Goal: Navigation & Orientation: Find specific page/section

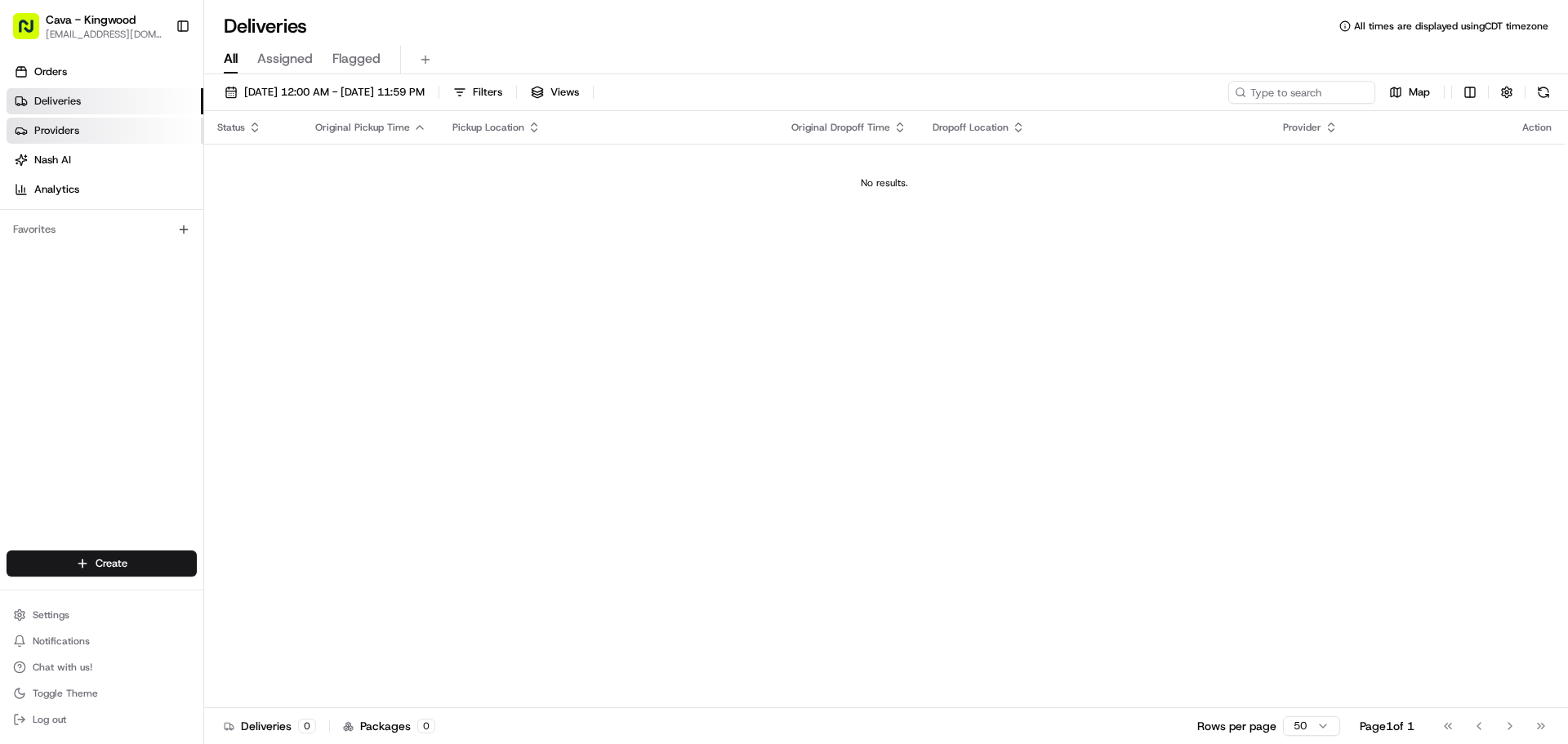
click at [178, 138] on link "Providers" at bounding box center [105, 130] width 196 height 26
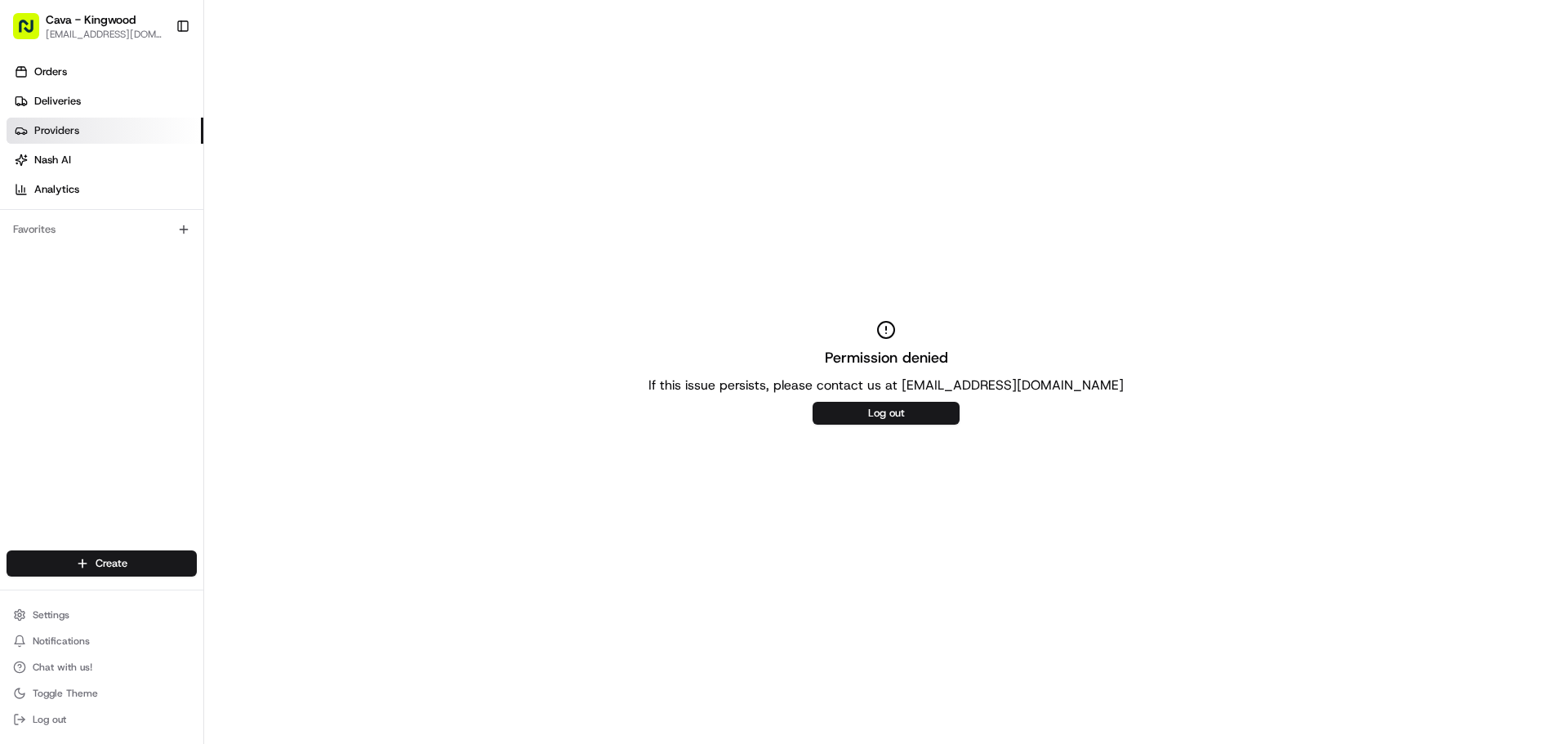
click at [163, 115] on ul "Orders Deliveries Providers [PERSON_NAME] Analytics" at bounding box center [105, 130] width 196 height 144
click at [154, 97] on link "Deliveries" at bounding box center [105, 101] width 196 height 26
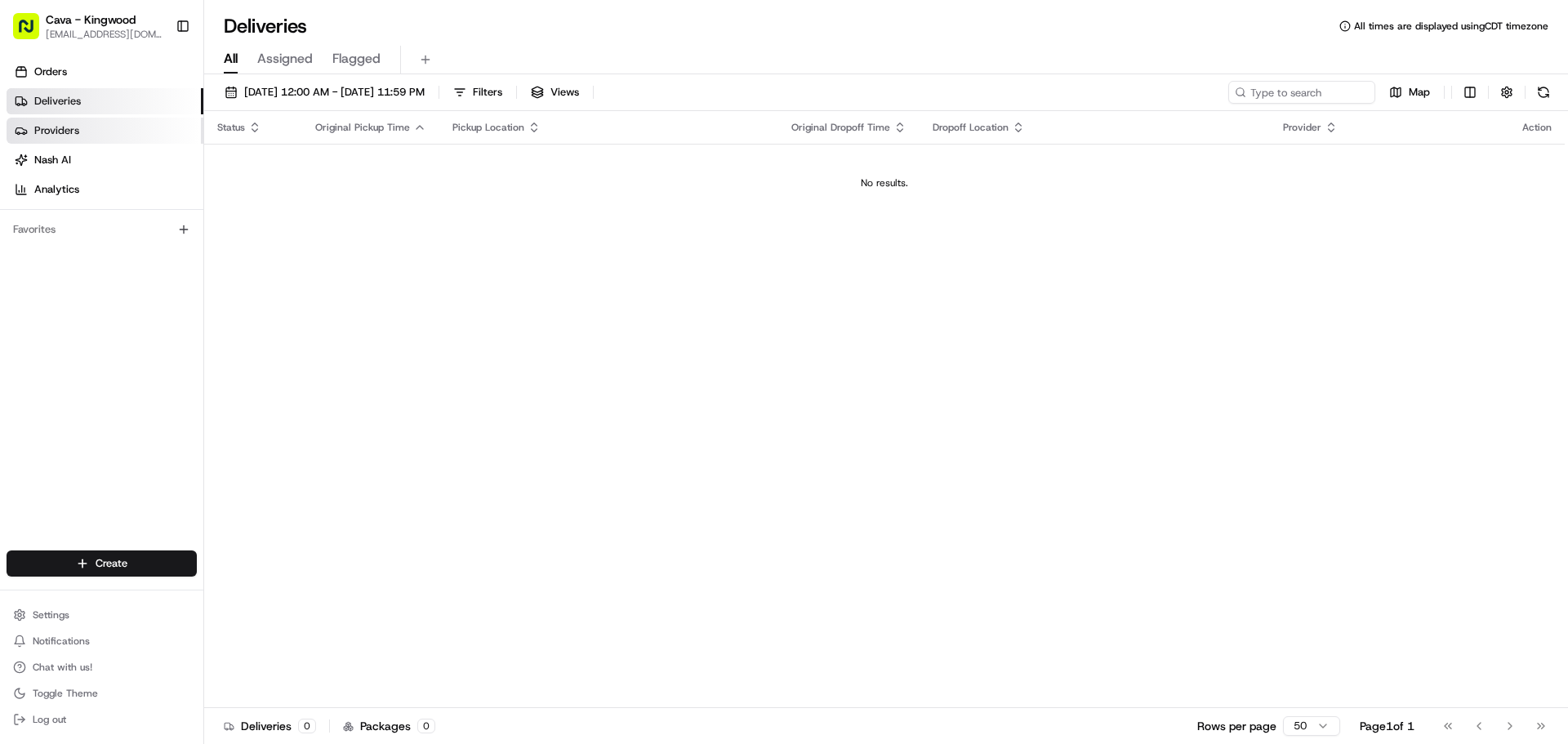
click at [123, 124] on link "Providers" at bounding box center [105, 130] width 196 height 26
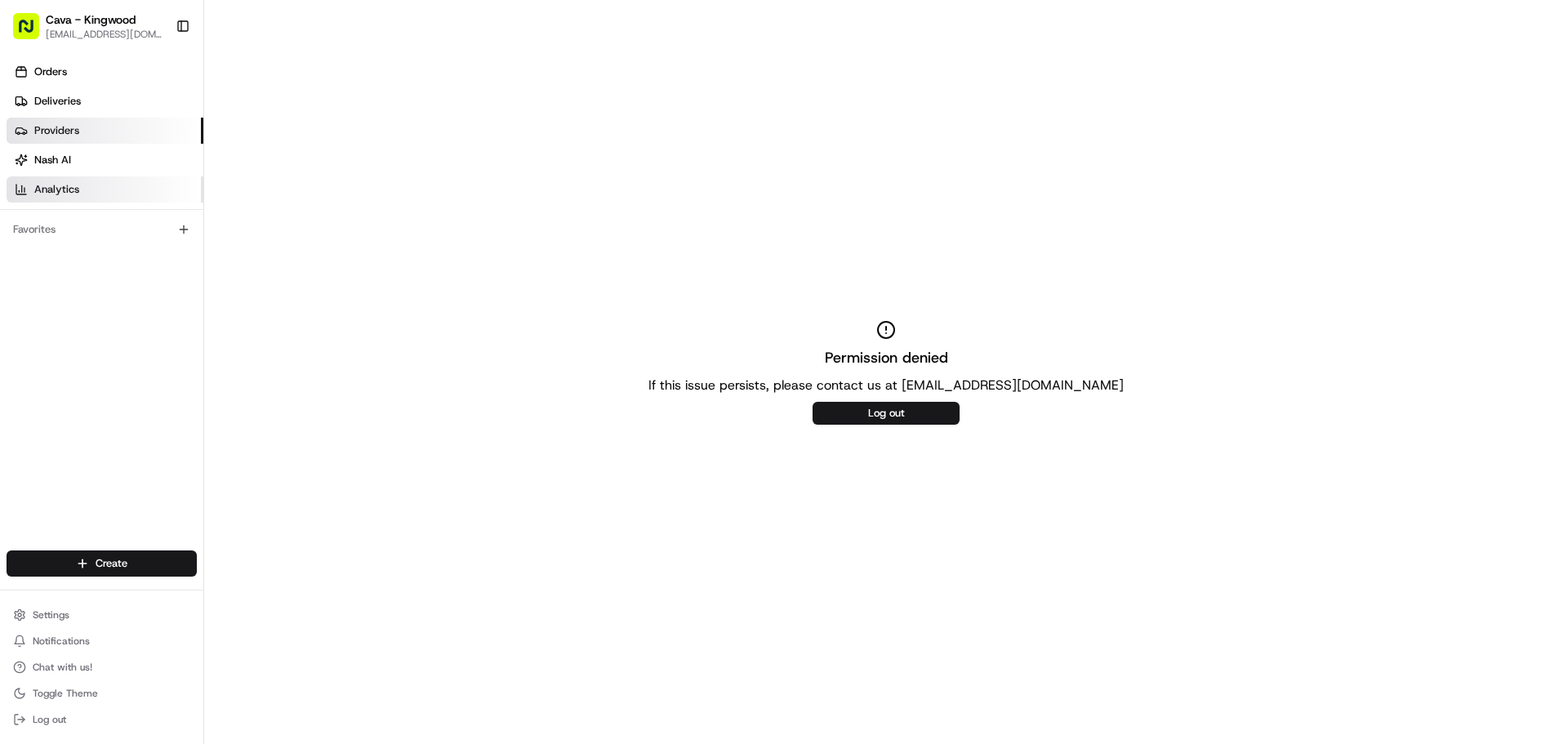
click at [113, 183] on link "Analytics" at bounding box center [105, 190] width 196 height 26
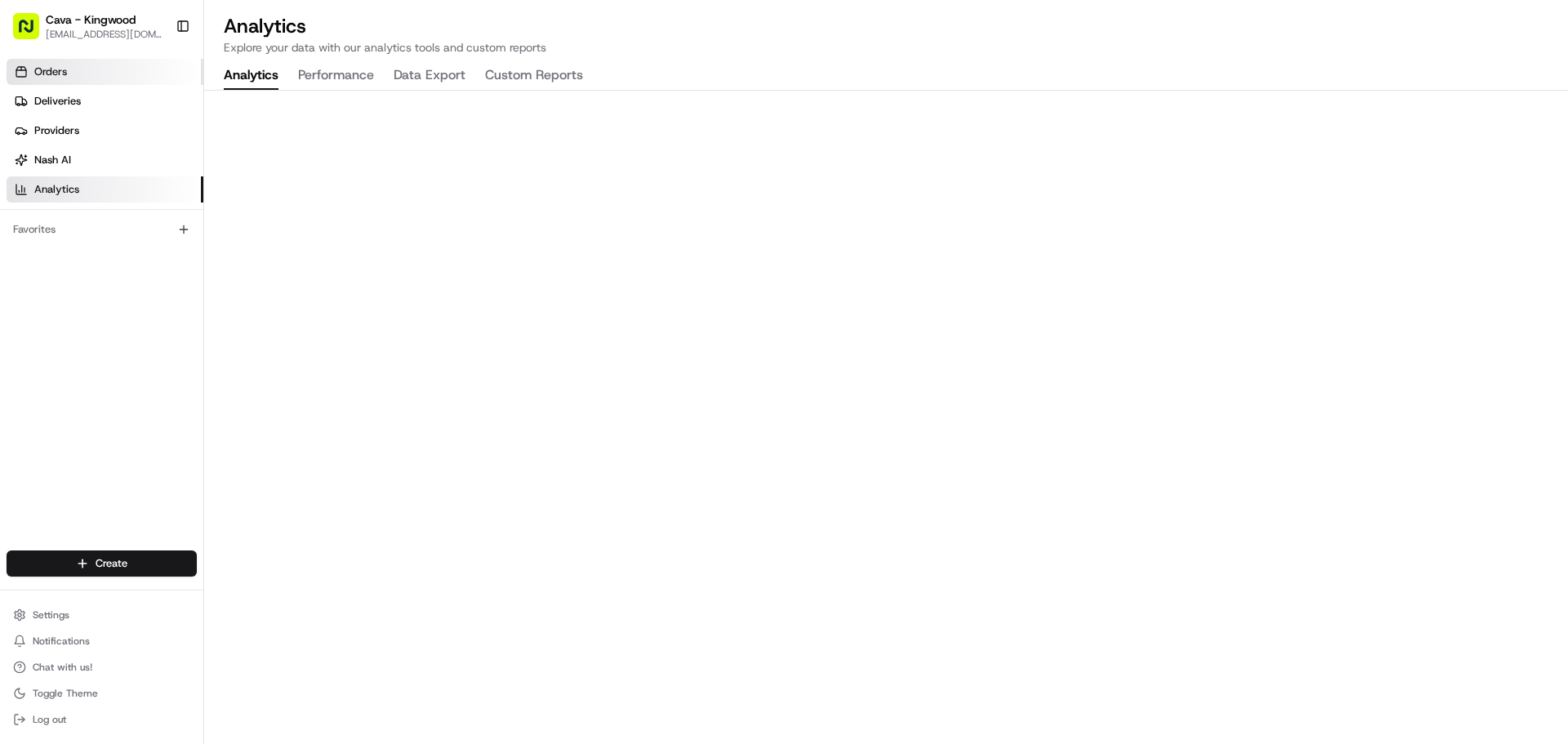
click at [34, 65] on span "Orders" at bounding box center [50, 72] width 33 height 15
